Goal: Information Seeking & Learning: Find specific page/section

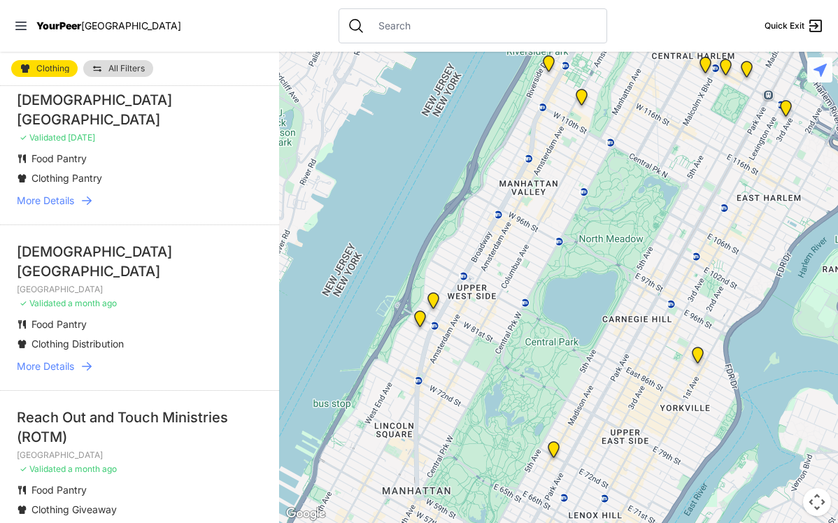
scroll to position [1603, 0]
click at [73, 360] on span "More Details" at bounding box center [45, 367] width 57 height 14
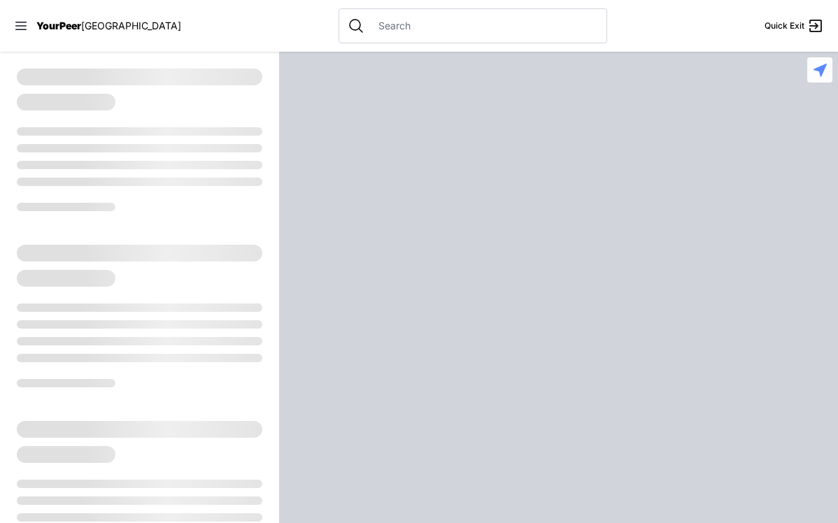
select select "recentlyUpdated"
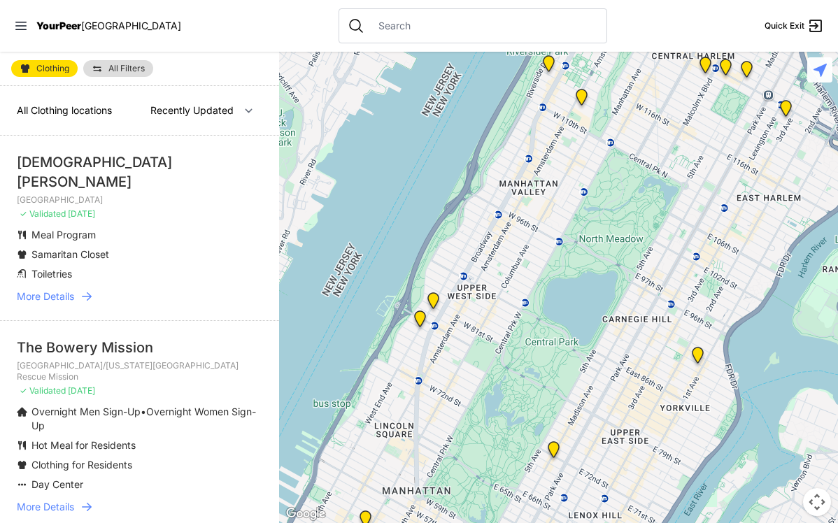
click at [50, 289] on span "More Details" at bounding box center [45, 296] width 57 height 14
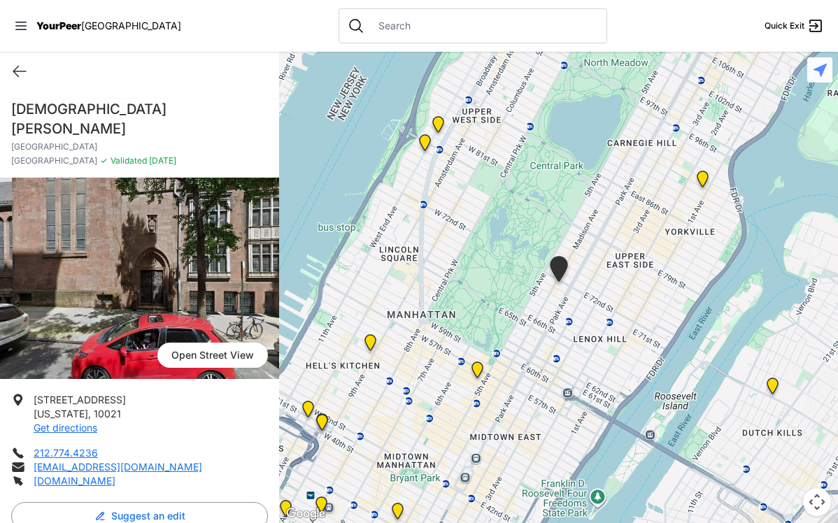
select select "recentlyUpdated"
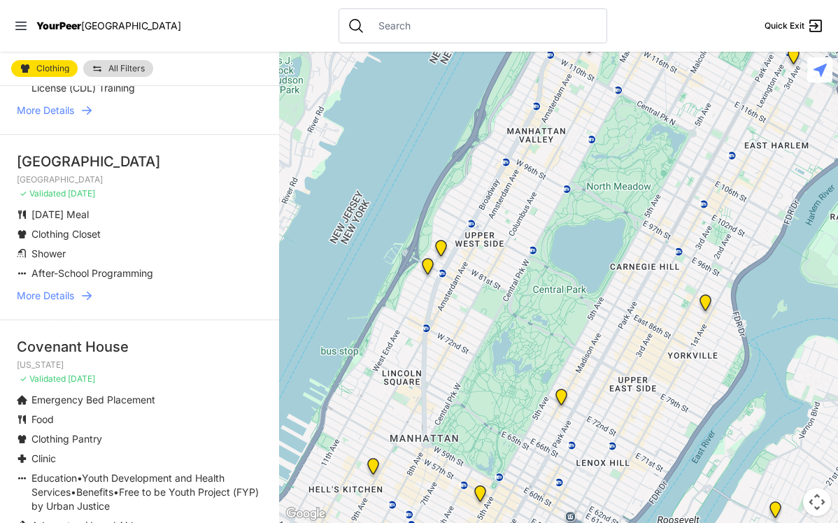
scroll to position [1545, 0]
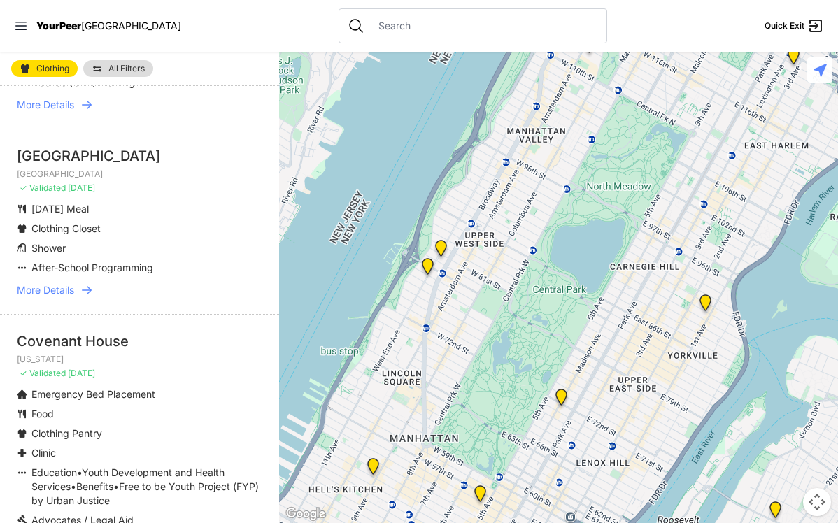
click at [44, 283] on span "More Details" at bounding box center [45, 290] width 57 height 14
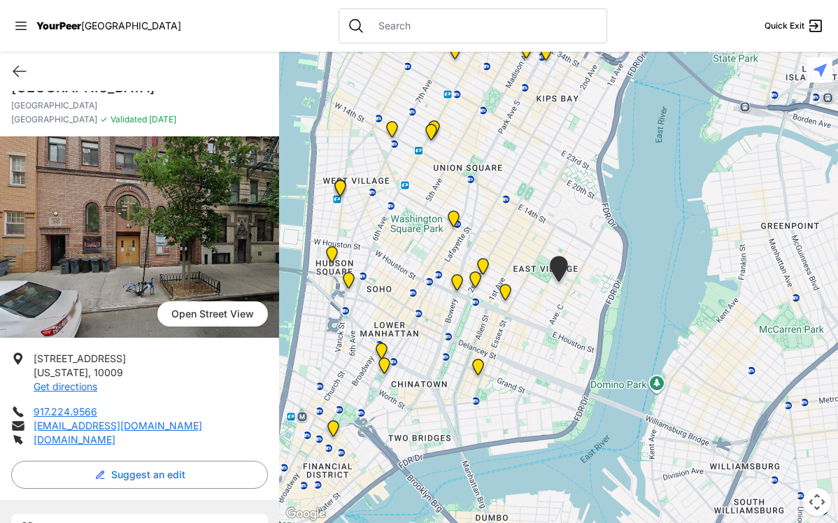
scroll to position [50, 0]
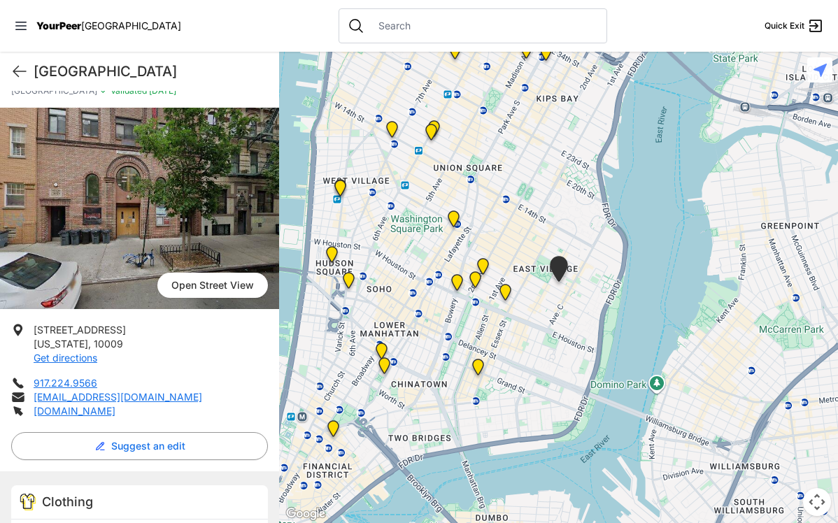
select select "recentlyUpdated"
